Goal: Task Accomplishment & Management: Manage account settings

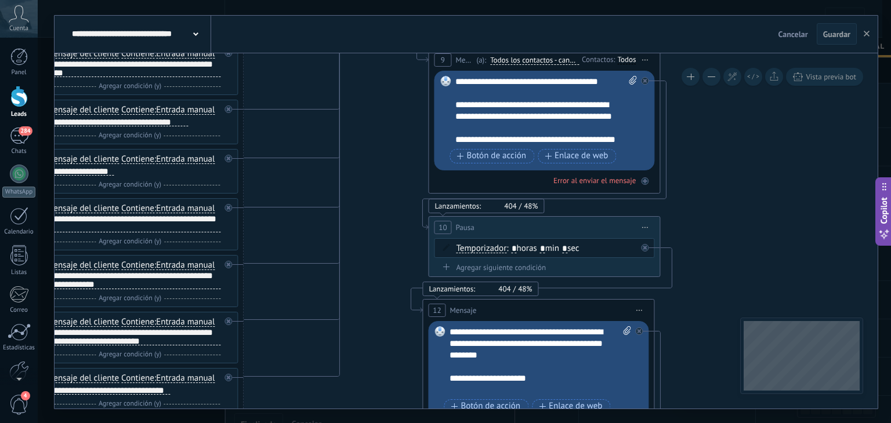
drag, startPoint x: 0, startPoint y: 0, endPoint x: 332, endPoint y: 164, distance: 370.3
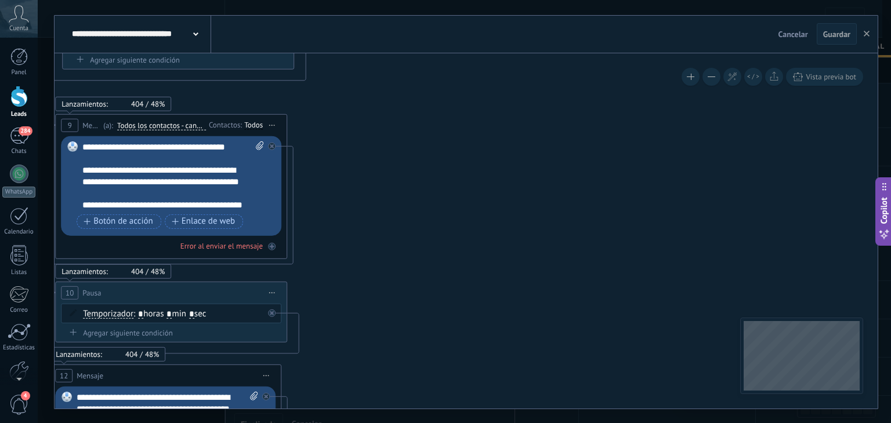
drag, startPoint x: 664, startPoint y: 210, endPoint x: 303, endPoint y: 123, distance: 372.1
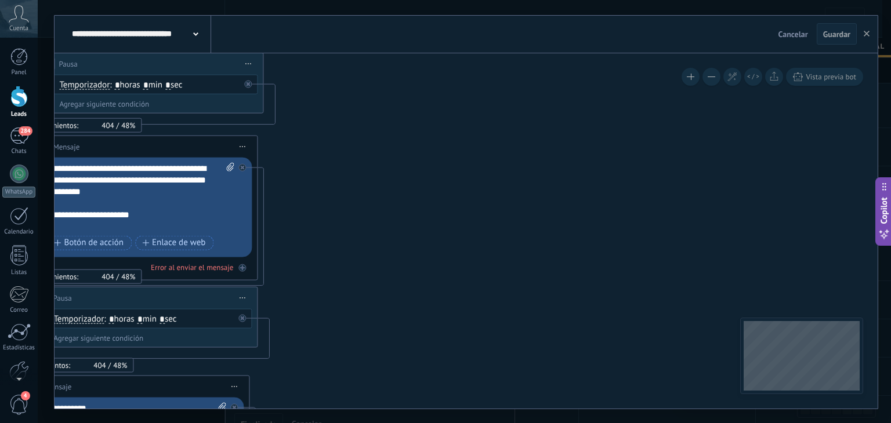
drag, startPoint x: 436, startPoint y: 238, endPoint x: 477, endPoint y: 169, distance: 80.0
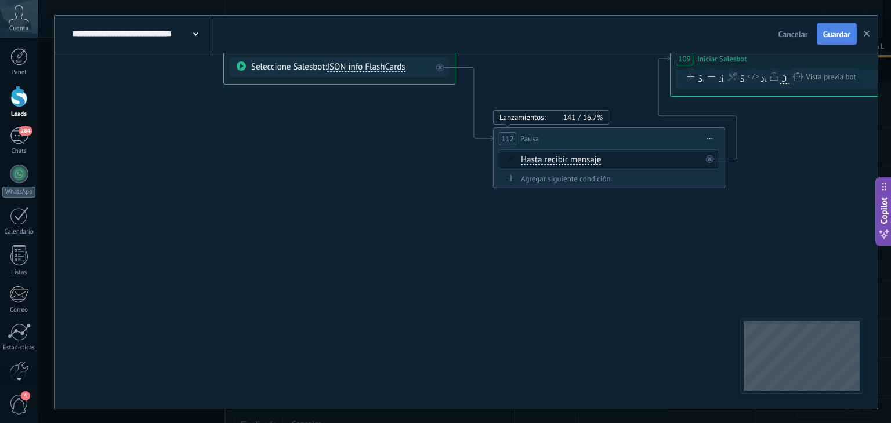
click at [831, 35] on span "Guardar" at bounding box center [836, 34] width 27 height 8
click at [871, 35] on button "button" at bounding box center [866, 34] width 17 height 22
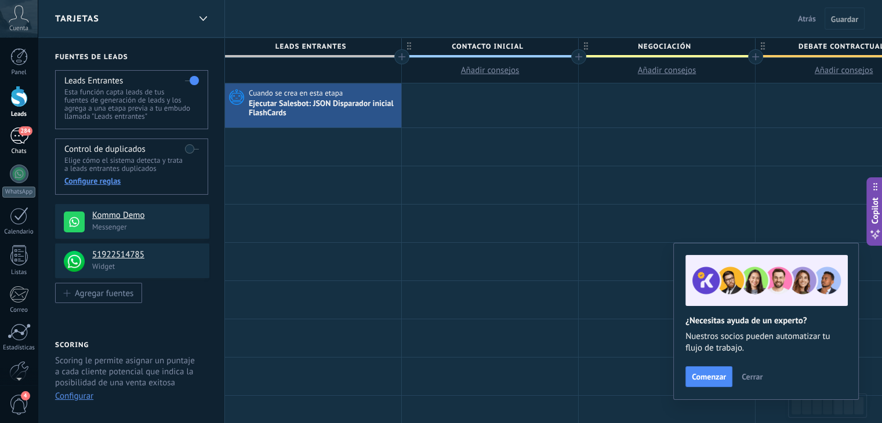
click at [28, 132] on span "284" at bounding box center [25, 130] width 13 height 9
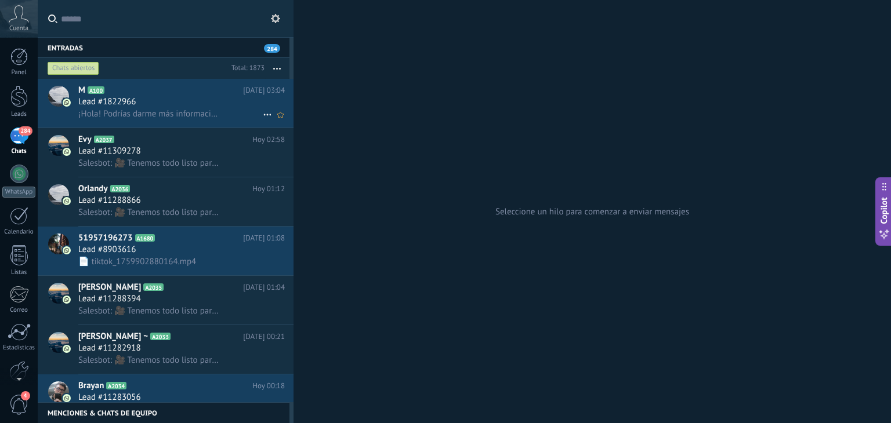
click at [157, 109] on span "¡Hola! Podrías darme más información de..." at bounding box center [149, 113] width 143 height 11
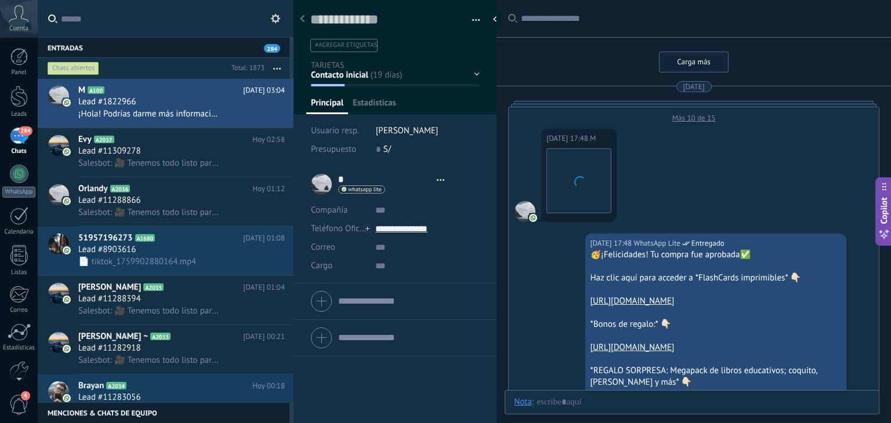
type textarea "**********"
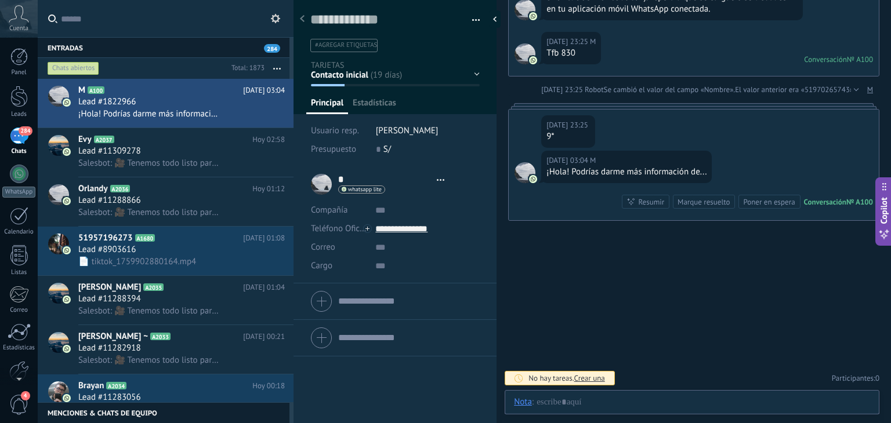
scroll to position [17, 0]
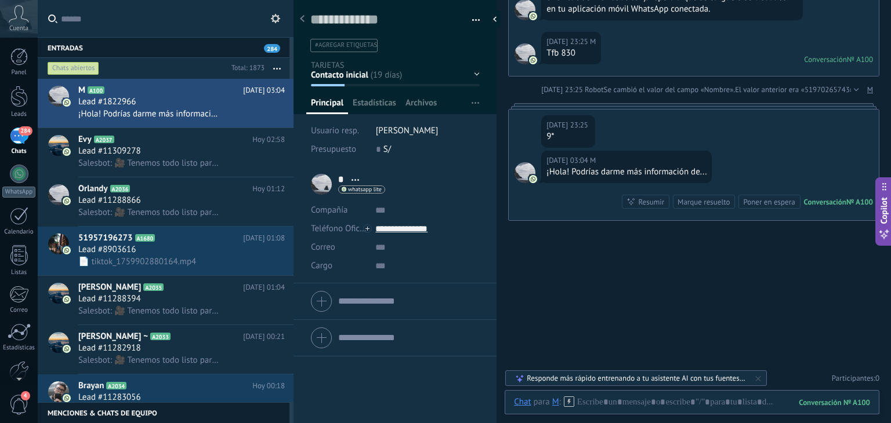
click at [478, 19] on div "Guardar y crear Imprimir Administrar etiquetas Exportar a excel" at bounding box center [395, 22] width 204 height 60
click at [477, 19] on div "Guardar y crear Imprimir Administrar etiquetas Exportar a excel" at bounding box center [395, 22] width 204 height 60
click at [472, 18] on button "button" at bounding box center [471, 20] width 17 height 17
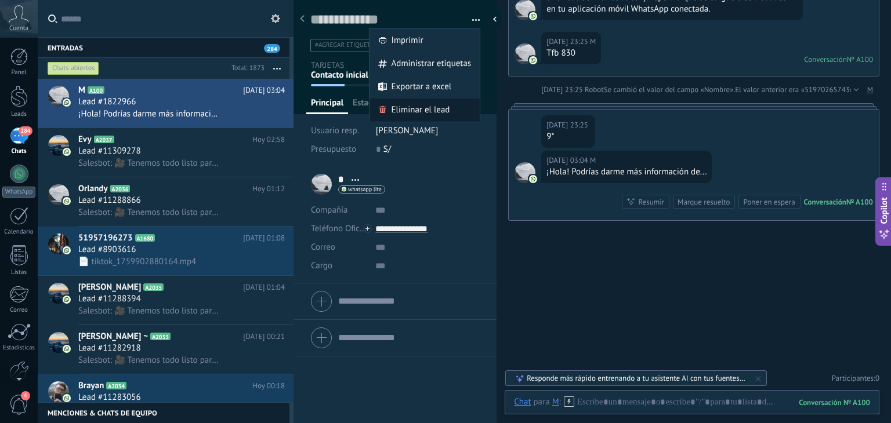
click at [437, 108] on span "Eliminar el lead" at bounding box center [420, 110] width 59 height 23
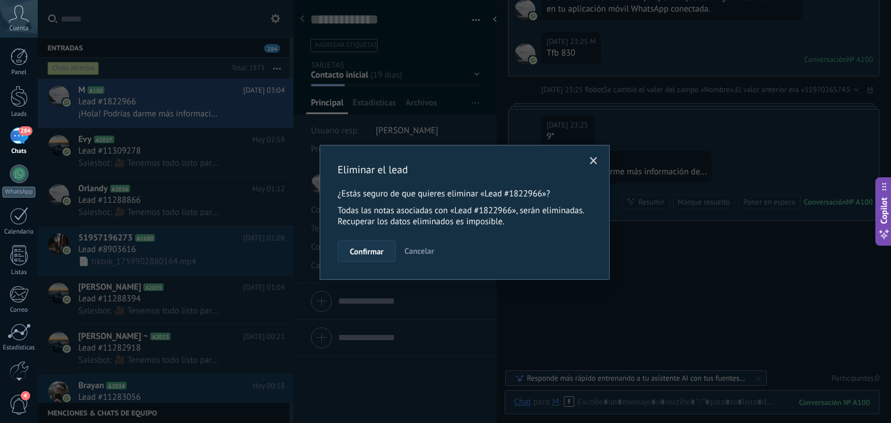
click at [351, 249] on span "Confirmar" at bounding box center [367, 252] width 34 height 8
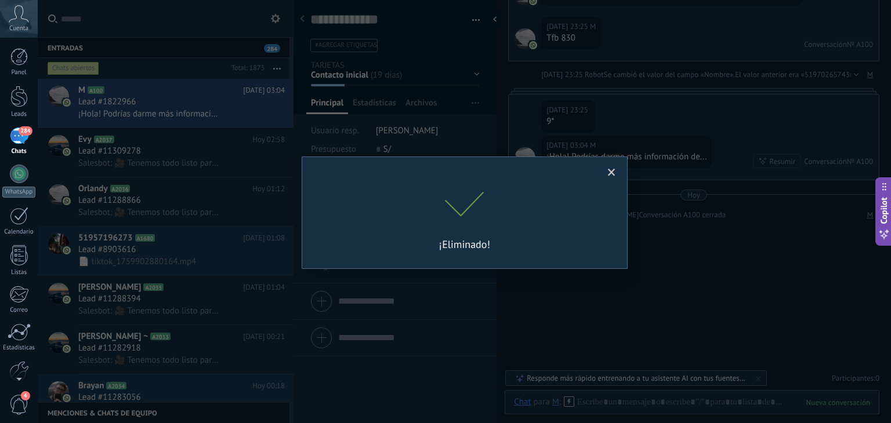
scroll to position [3115, 0]
